Goal: Transaction & Acquisition: Purchase product/service

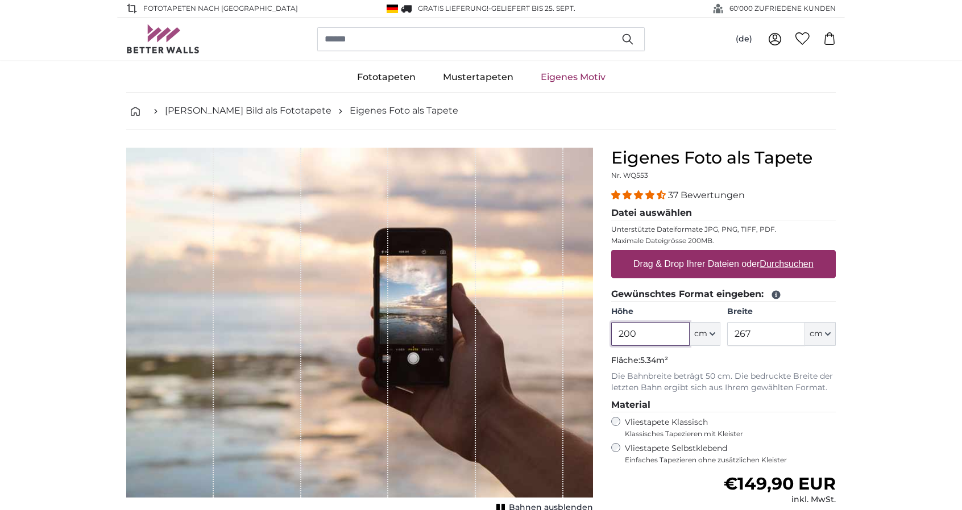
click at [647, 333] on input "200" at bounding box center [650, 334] width 78 height 24
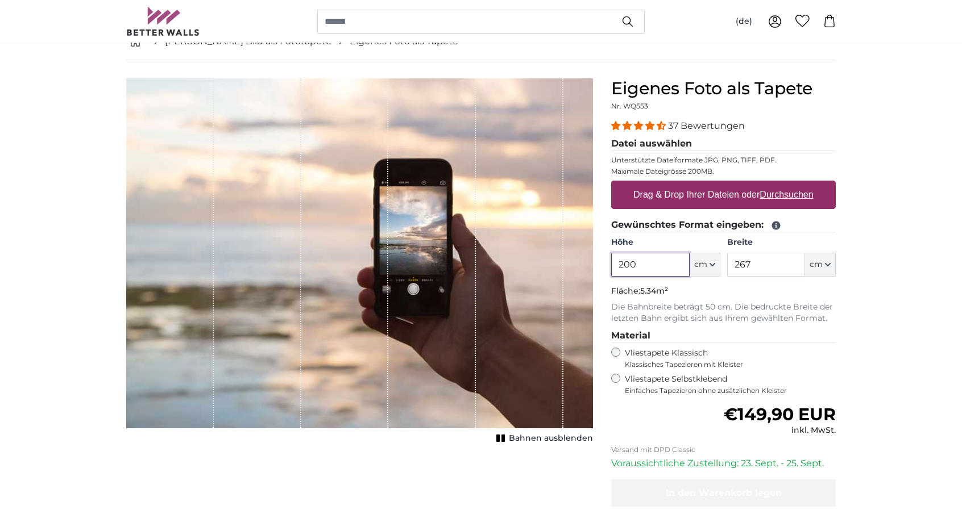
scroll to position [57, 0]
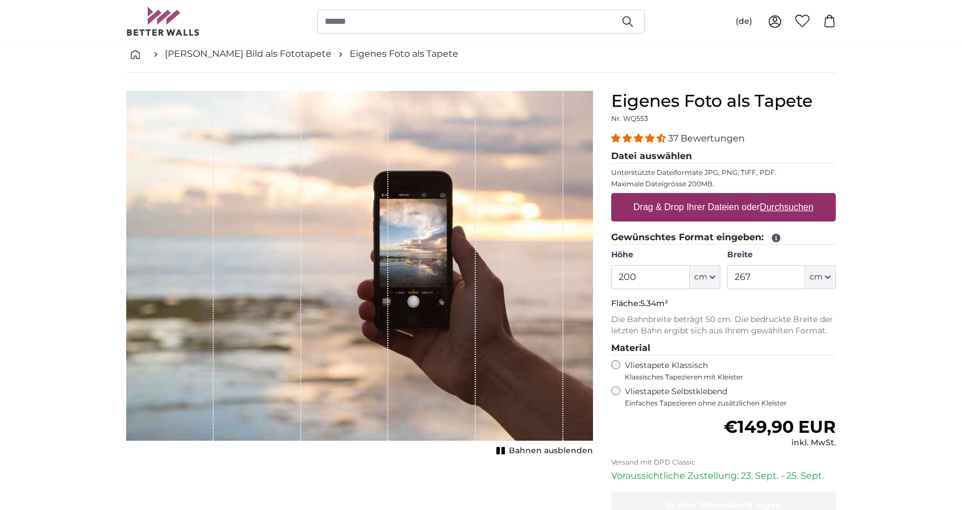
click at [144, 238] on div "1 of 1" at bounding box center [170, 266] width 88 height 350
drag, startPoint x: 648, startPoint y: 273, endPoint x: 589, endPoint y: 275, distance: 58.6
click at [589, 275] on product-detail "Abbrechen Bild zuschneiden Bahnen ausblenden Eigenes Foto als Tapete Nr. WQ553 …" at bounding box center [481, 338] width 728 height 530
type input "250"
drag, startPoint x: 763, startPoint y: 277, endPoint x: 717, endPoint y: 277, distance: 45.5
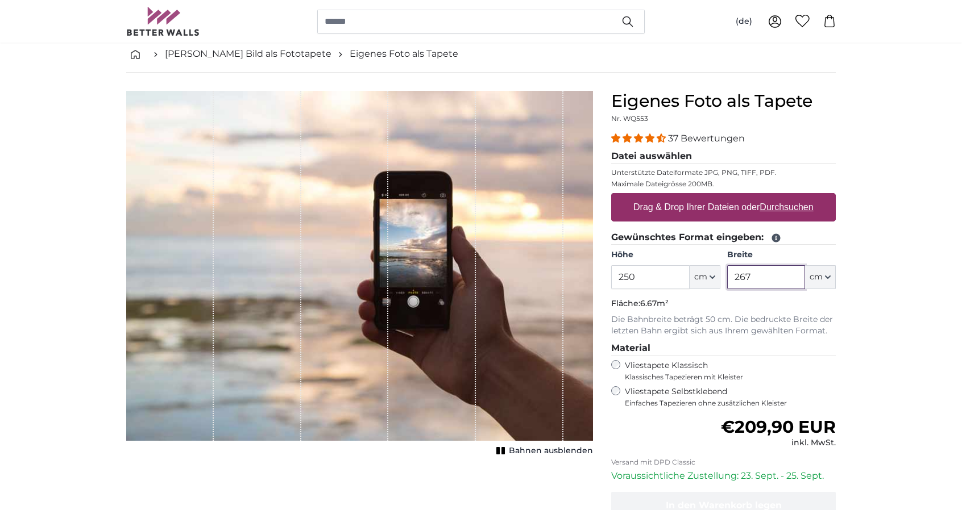
click at [717, 277] on div "Höhe 250 ft cm Centimeter (cm) Inches (inch) Feet (ft. in.) Breite 267 ft cm Ce…" at bounding box center [723, 270] width 225 height 40
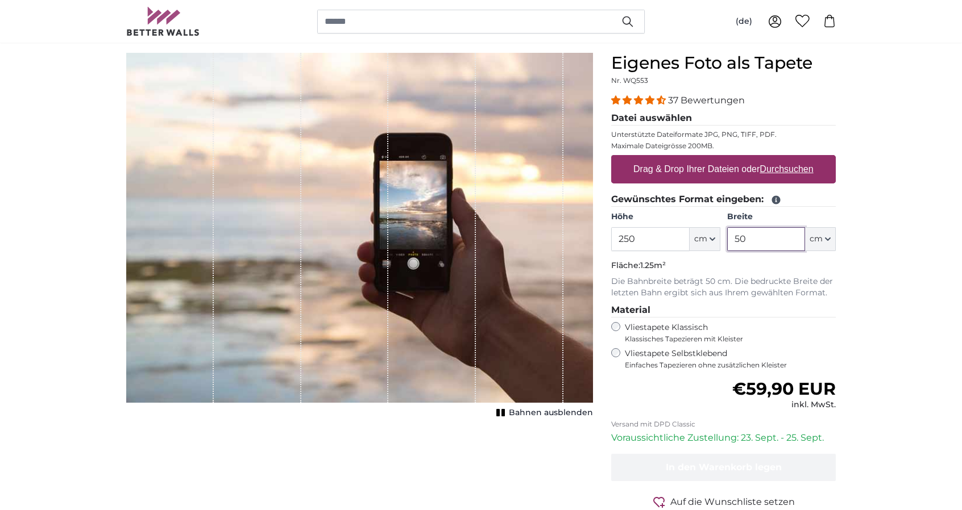
scroll to position [57, 0]
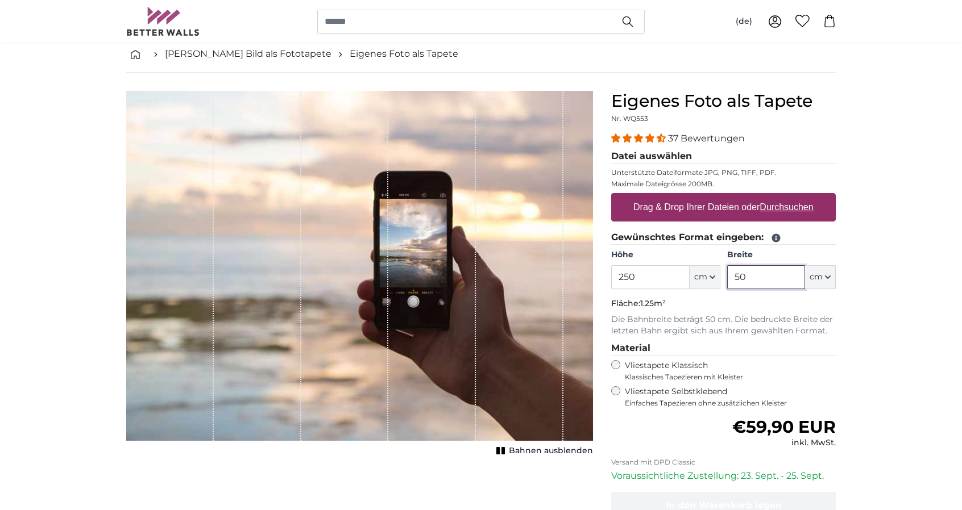
type input "50"
click at [774, 21] on icon at bounding box center [775, 19] width 5 height 5
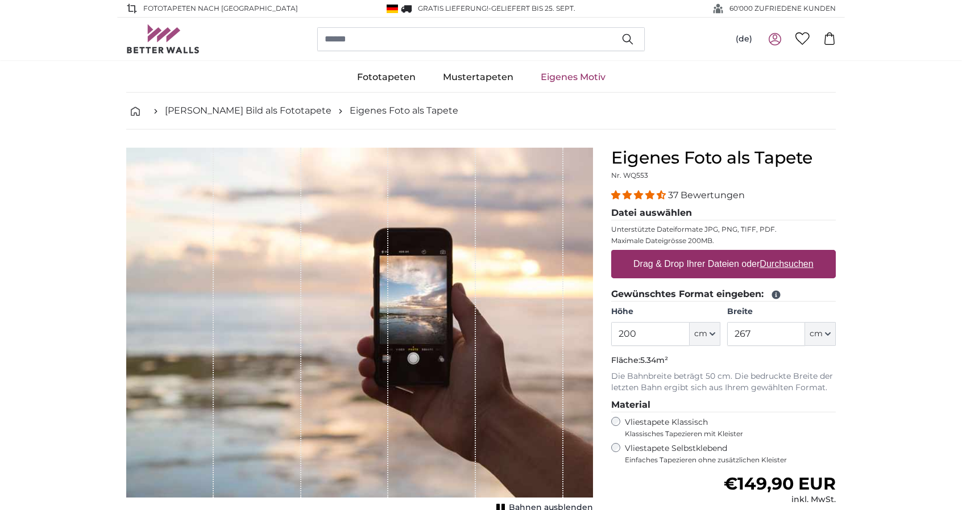
click at [628, 334] on input "200" at bounding box center [650, 334] width 78 height 24
type input "250"
drag, startPoint x: 759, startPoint y: 333, endPoint x: 703, endPoint y: 337, distance: 57.0
click at [703, 337] on div "Höhe 250 ft cm Centimeter (cm) Inches (inch) Feet (ft. in.) Breite 267 ft cm Ce…" at bounding box center [723, 326] width 225 height 40
type input "50"
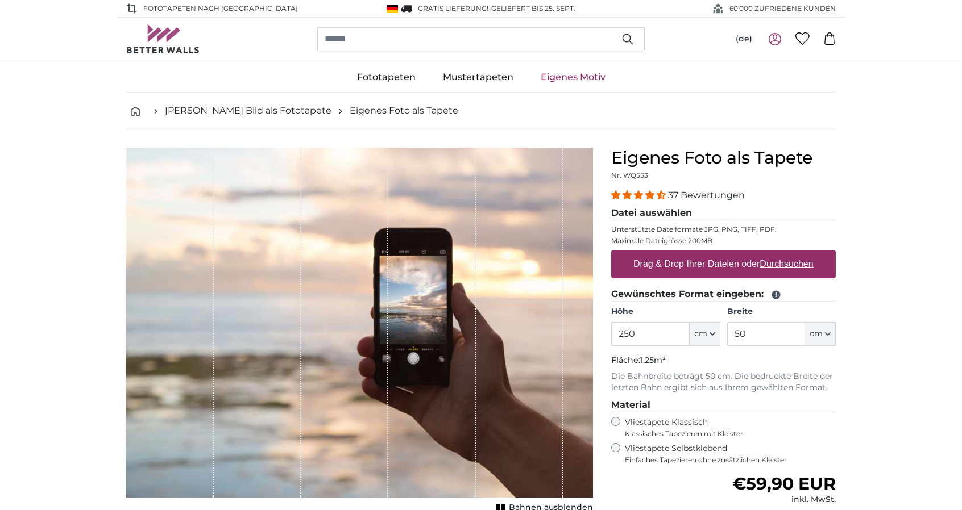
click at [676, 264] on label "Drag & Drop Ihrer Dateien oder Durchsuchen" at bounding box center [723, 264] width 189 height 23
click at [676, 254] on input "Drag & Drop Ihrer Dateien oder Durchsuchen" at bounding box center [723, 251] width 225 height 3
type input "**********"
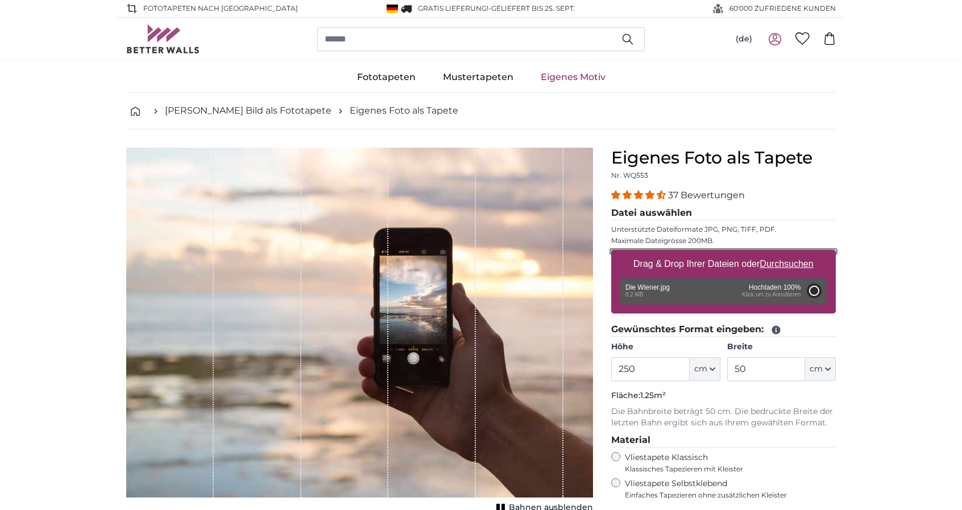
type input "3100"
type input "496"
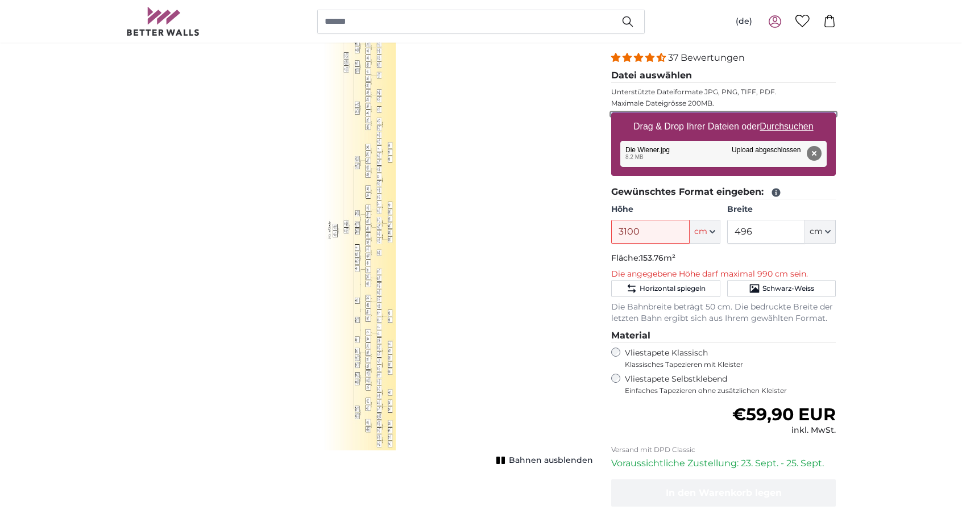
scroll to position [171, 0]
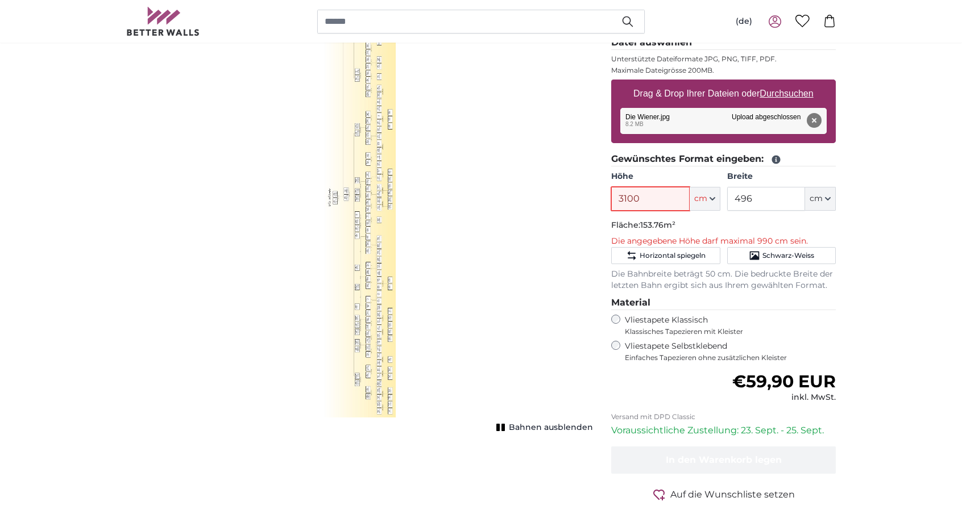
drag, startPoint x: 643, startPoint y: 197, endPoint x: 559, endPoint y: 200, distance: 84.7
click at [564, 200] on product-detail "Abbrechen Bild zuschneiden Bahnen ausblenden Eigenes Foto als Tapete Nr. WQ553 …" at bounding box center [481, 258] width 728 height 599
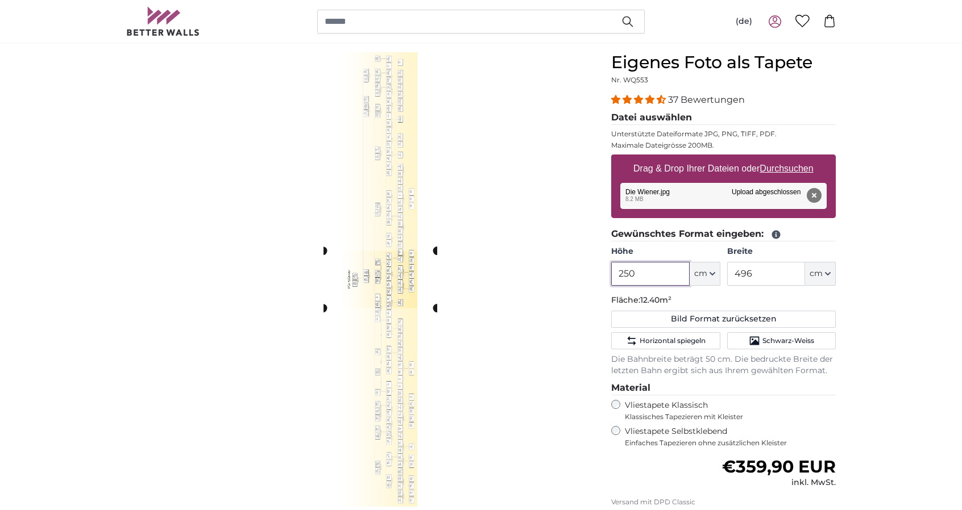
scroll to position [171, 0]
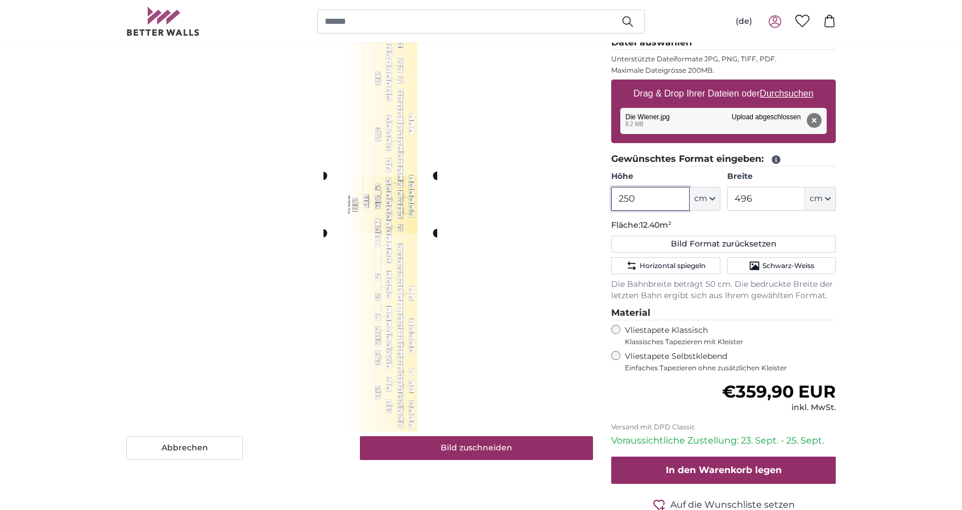
type input "250"
drag, startPoint x: 757, startPoint y: 200, endPoint x: 712, endPoint y: 200, distance: 44.9
click at [712, 200] on div "Höhe 250 ft cm Centimeter (cm) Inches (inch) Feet (ft. in.) Breite 496 ft cm Ce…" at bounding box center [723, 191] width 225 height 40
type input "50"
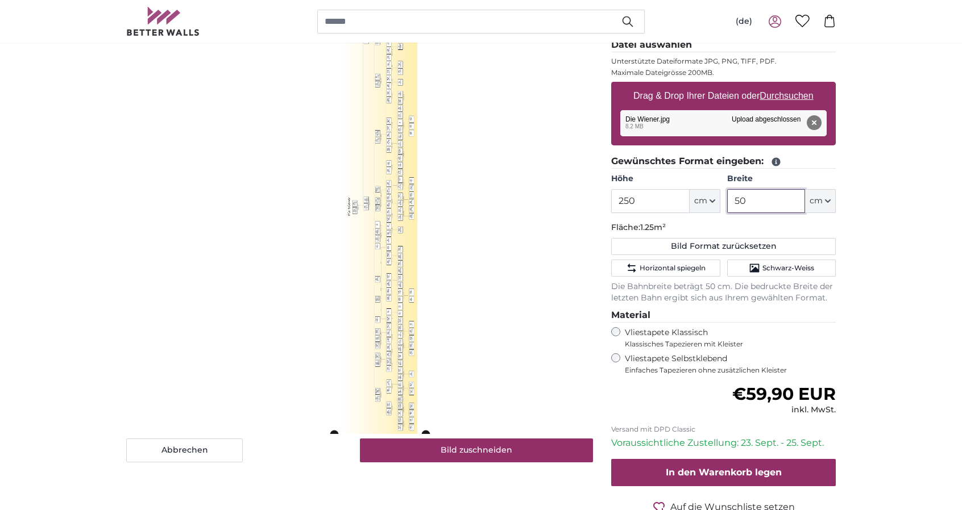
scroll to position [114, 0]
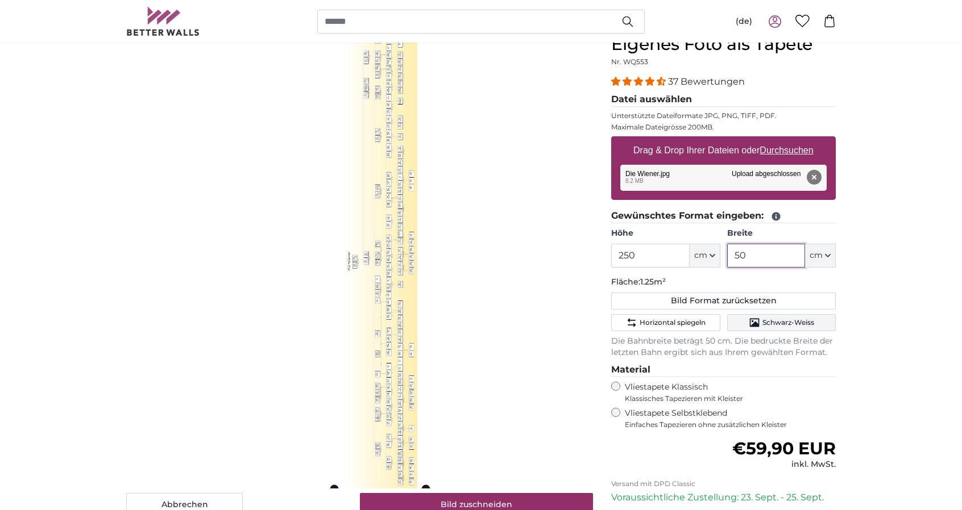
type input "50"
click at [776, 320] on span "Schwarz-Weiss" at bounding box center [788, 322] width 52 height 9
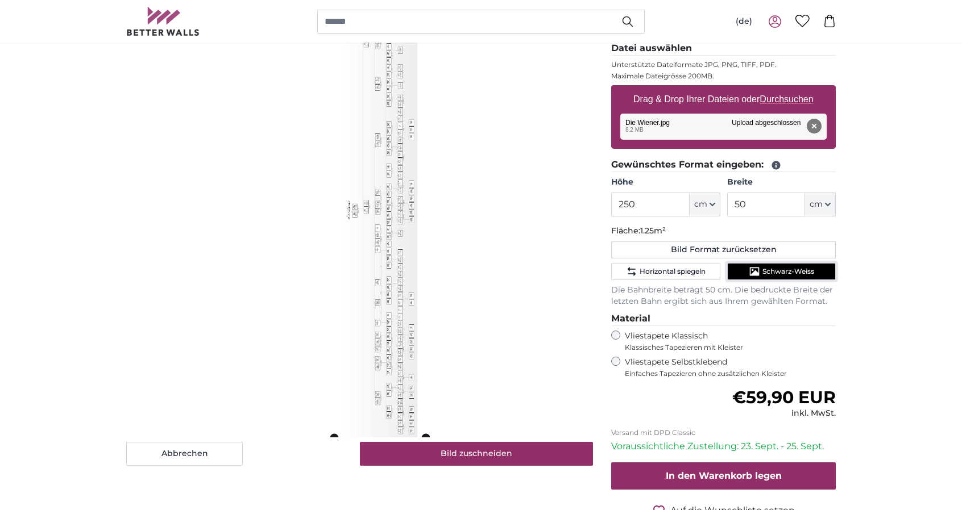
scroll to position [171, 0]
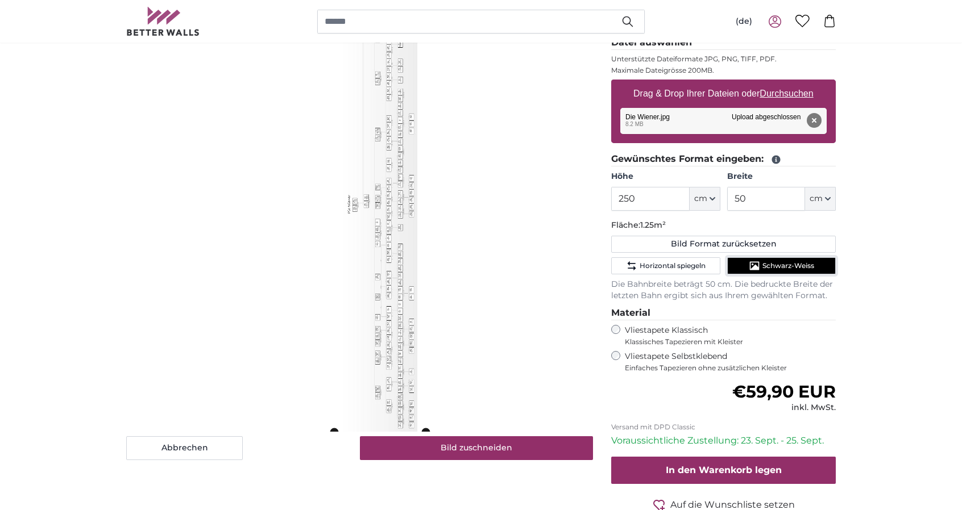
click at [774, 261] on span "Schwarz-Weiss" at bounding box center [788, 265] width 52 height 9
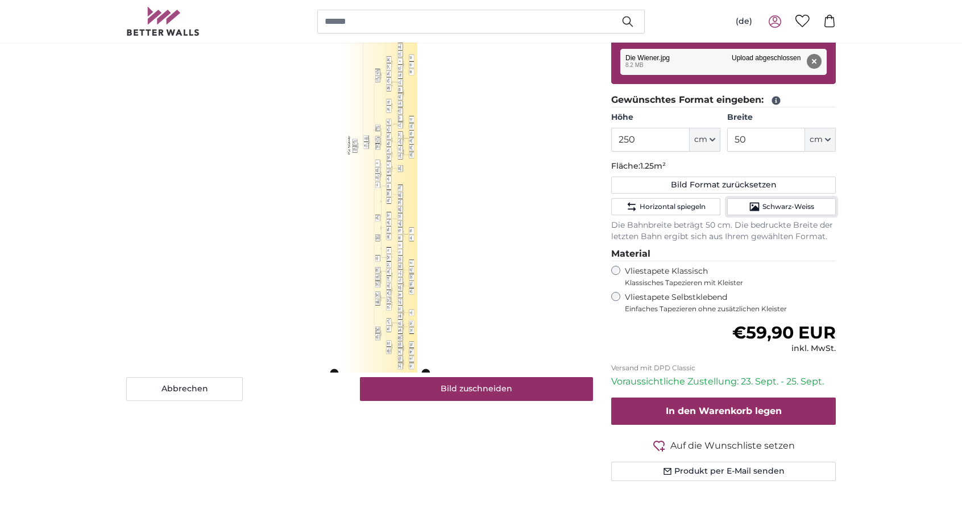
scroll to position [284, 0]
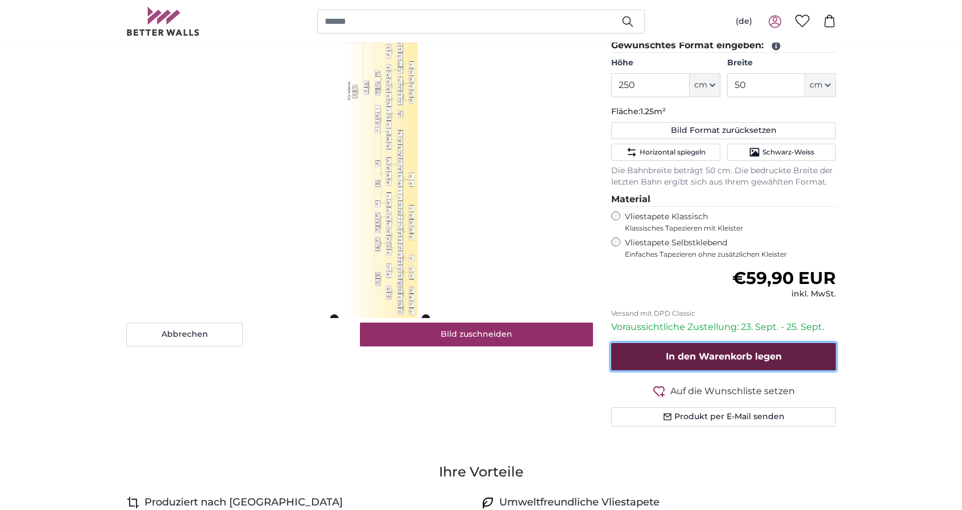
click at [717, 356] on span "In den Warenkorb legen" at bounding box center [724, 356] width 116 height 11
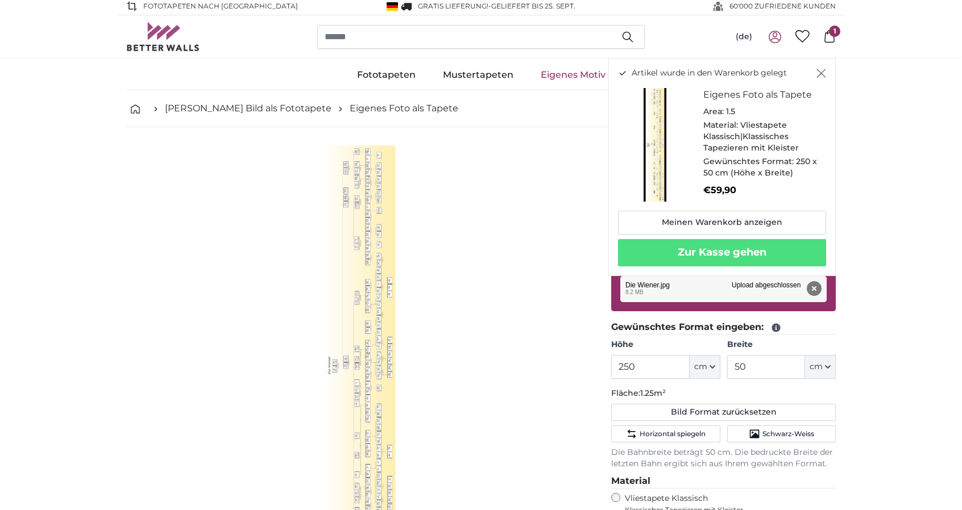
scroll to position [0, 0]
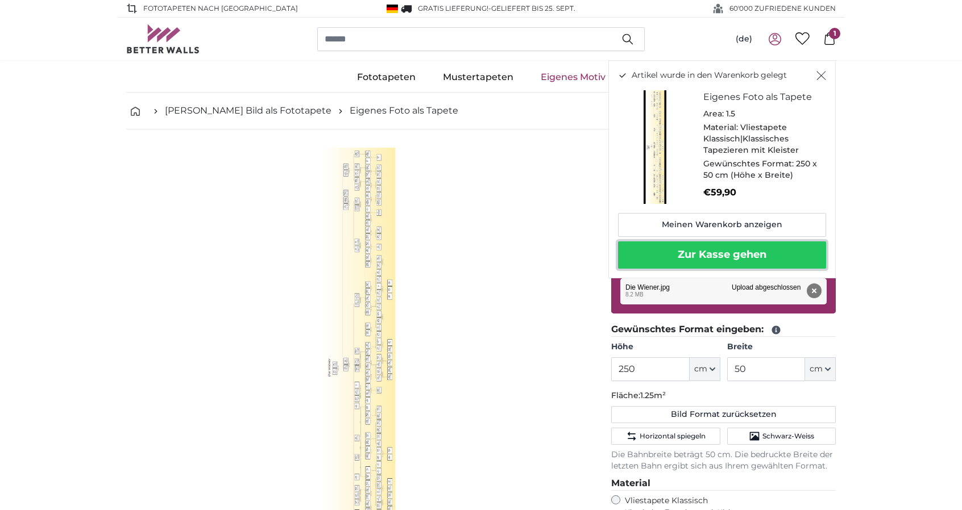
click at [726, 254] on button "Zur Kasse gehen" at bounding box center [722, 255] width 208 height 27
